Goal: Task Accomplishment & Management: Use online tool/utility

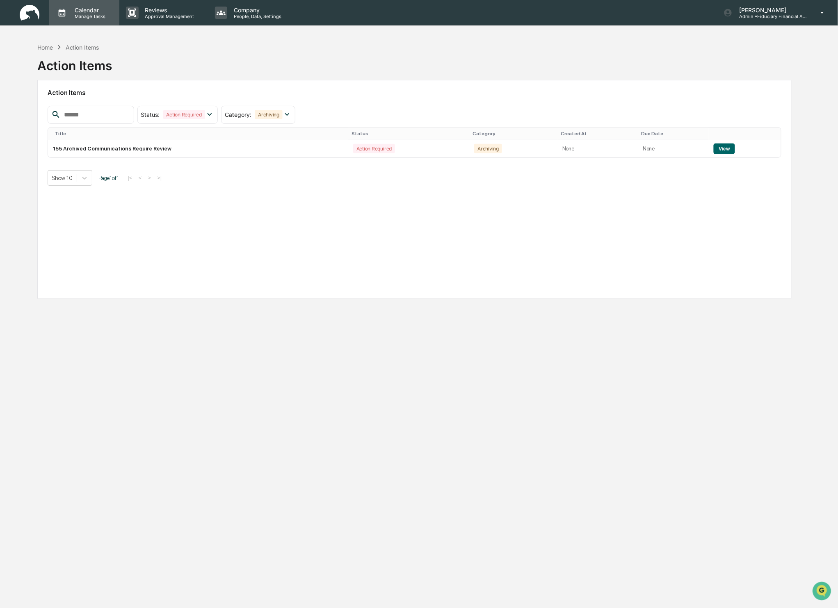
click at [82, 21] on div "Calendar Manage Tasks" at bounding box center [84, 12] width 70 height 25
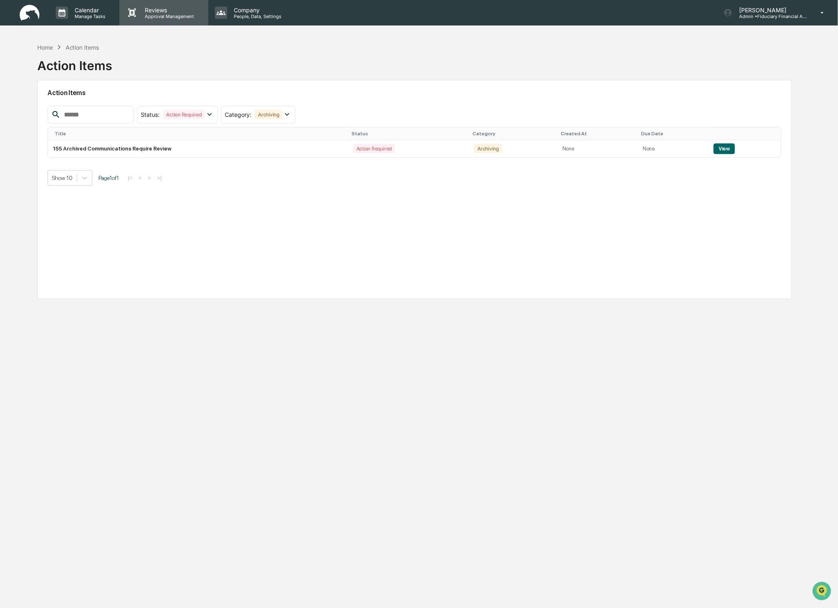
click at [142, 10] on p "Reviews" at bounding box center [169, 10] width 60 height 7
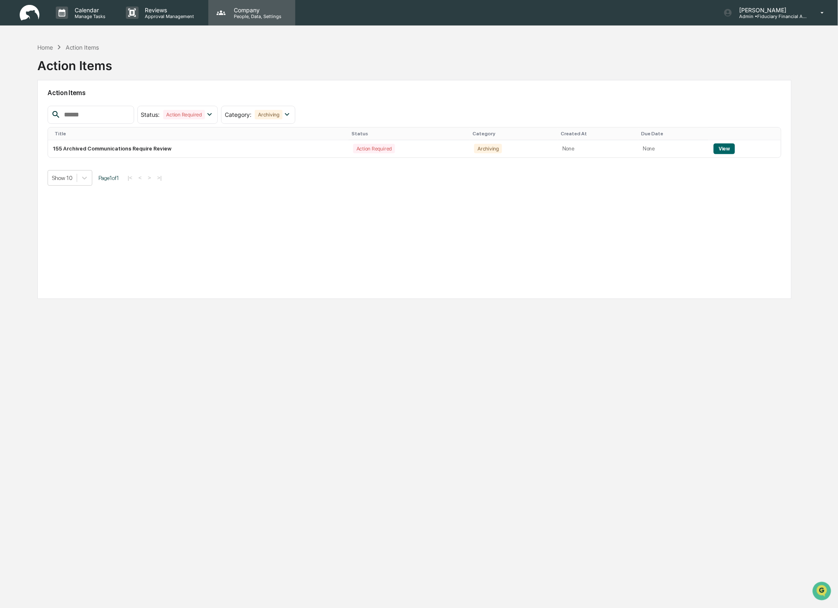
click at [249, 16] on p "People, Data, Settings" at bounding box center [256, 17] width 58 height 6
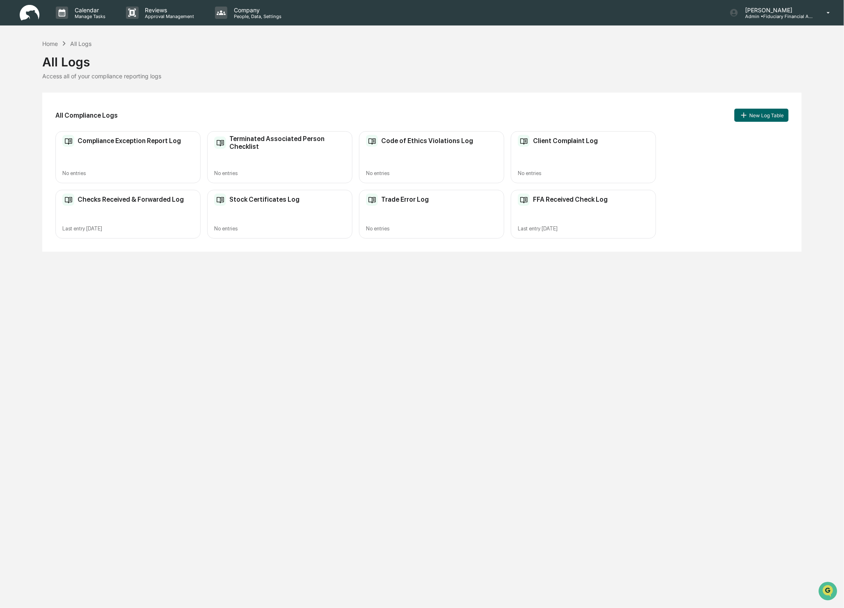
click at [272, 146] on h2 "Terminated Associated Person Checklist" at bounding box center [287, 143] width 116 height 16
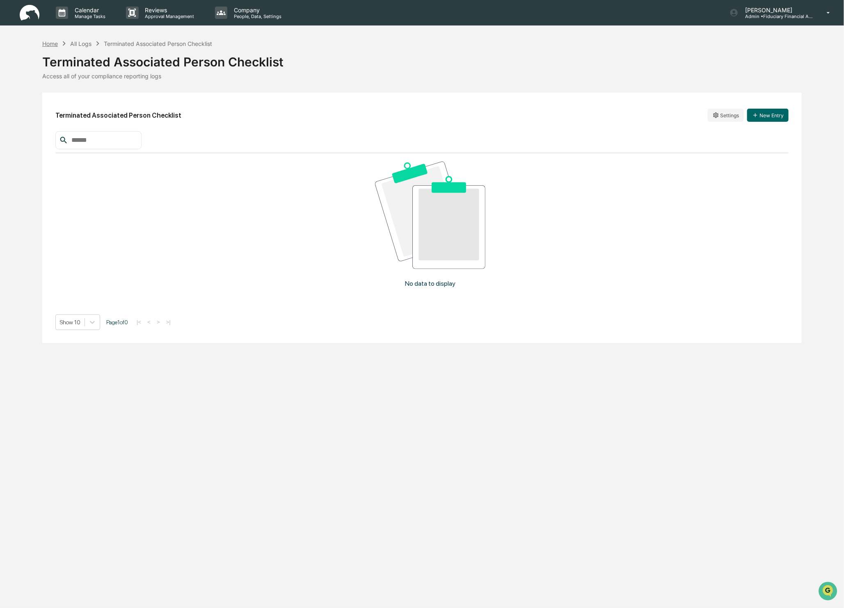
click at [56, 41] on div "Home" at bounding box center [50, 43] width 16 height 7
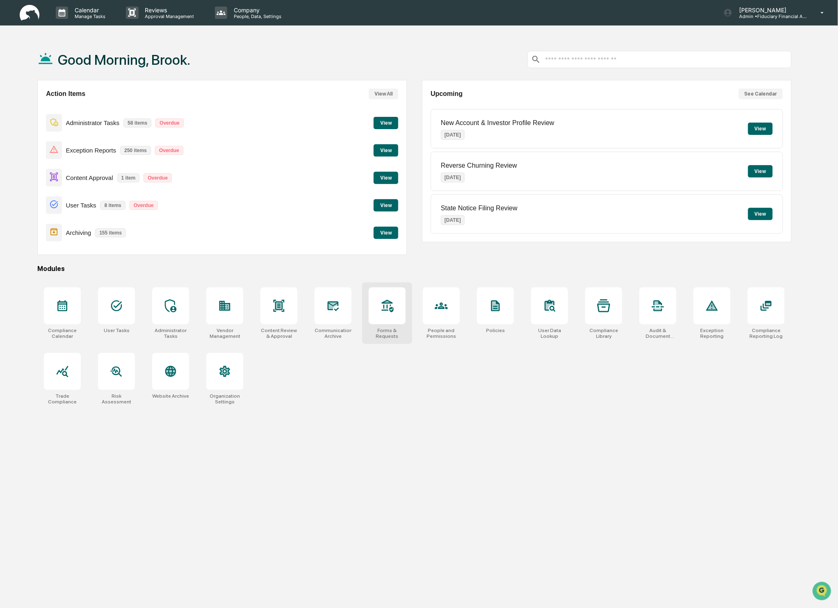
click at [400, 328] on div "Forms & Requests" at bounding box center [387, 333] width 37 height 11
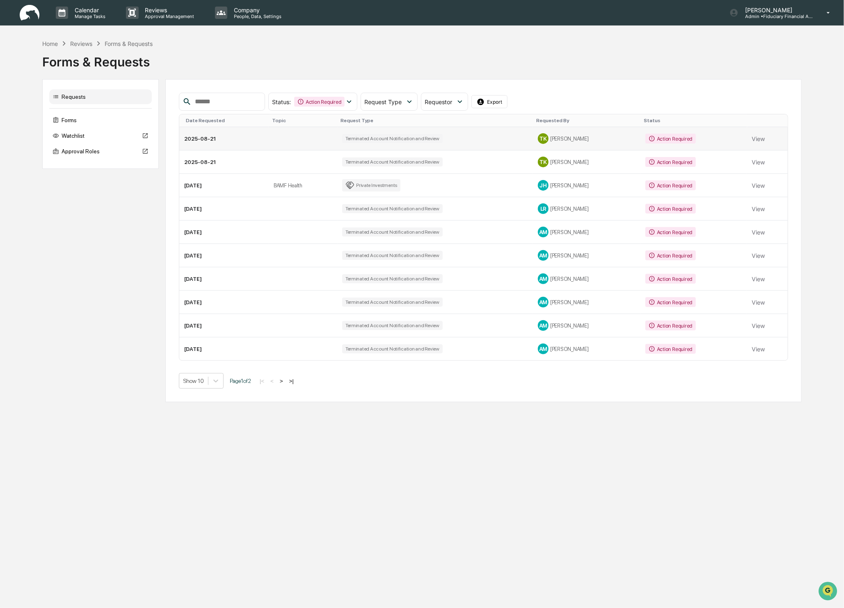
click at [336, 143] on td at bounding box center [303, 138] width 69 height 23
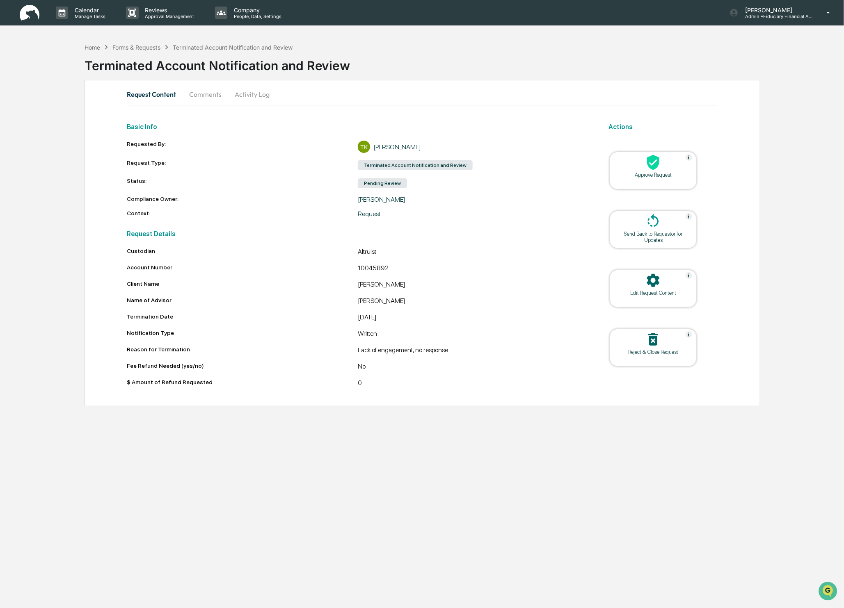
click at [529, 494] on div "Calendar Manage Tasks Reviews Approval Management Company People, Data, Setting…" at bounding box center [422, 304] width 844 height 608
